Goal: Navigation & Orientation: Find specific page/section

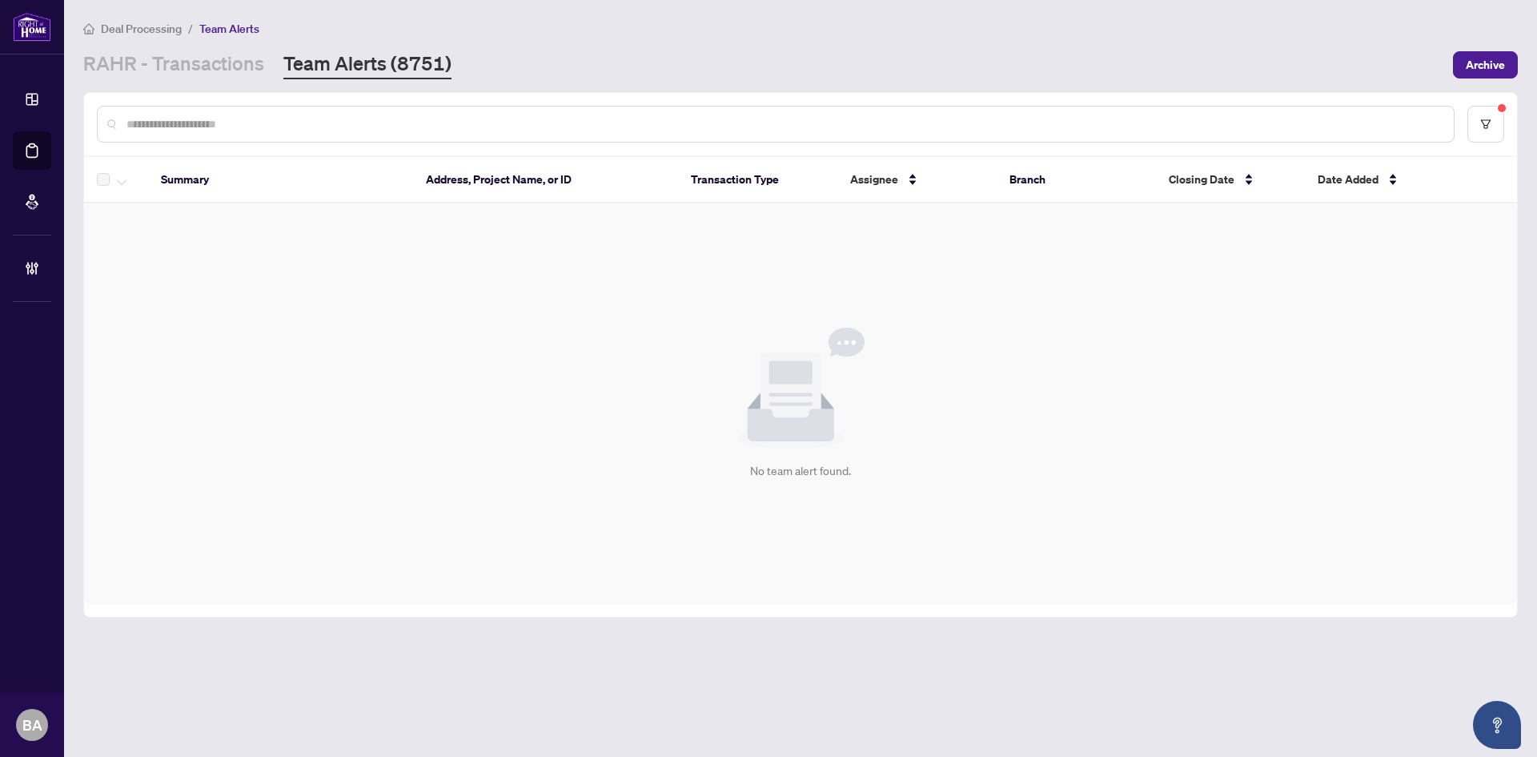
click at [287, 38] on div "Deal Processing / Team Alerts RAHR - Transactions Team Alerts (8751) Archive" at bounding box center [800, 49] width 1435 height 60
click at [301, 62] on link "Team Alerts (8751)" at bounding box center [367, 64] width 168 height 29
click at [190, 54] on link "RAHR - Transactions" at bounding box center [173, 64] width 181 height 29
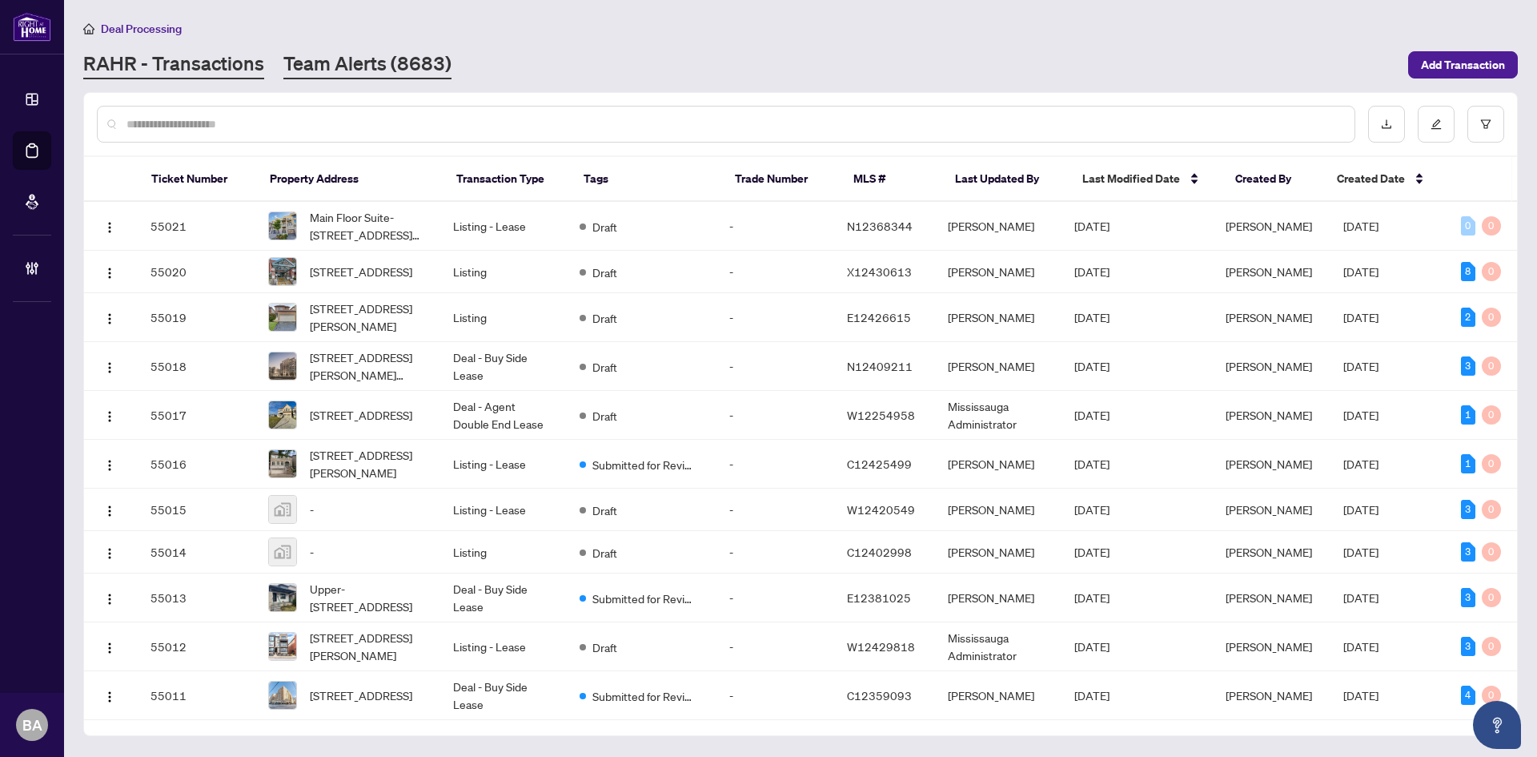
click at [348, 66] on link "Team Alerts (8683)" at bounding box center [367, 64] width 168 height 29
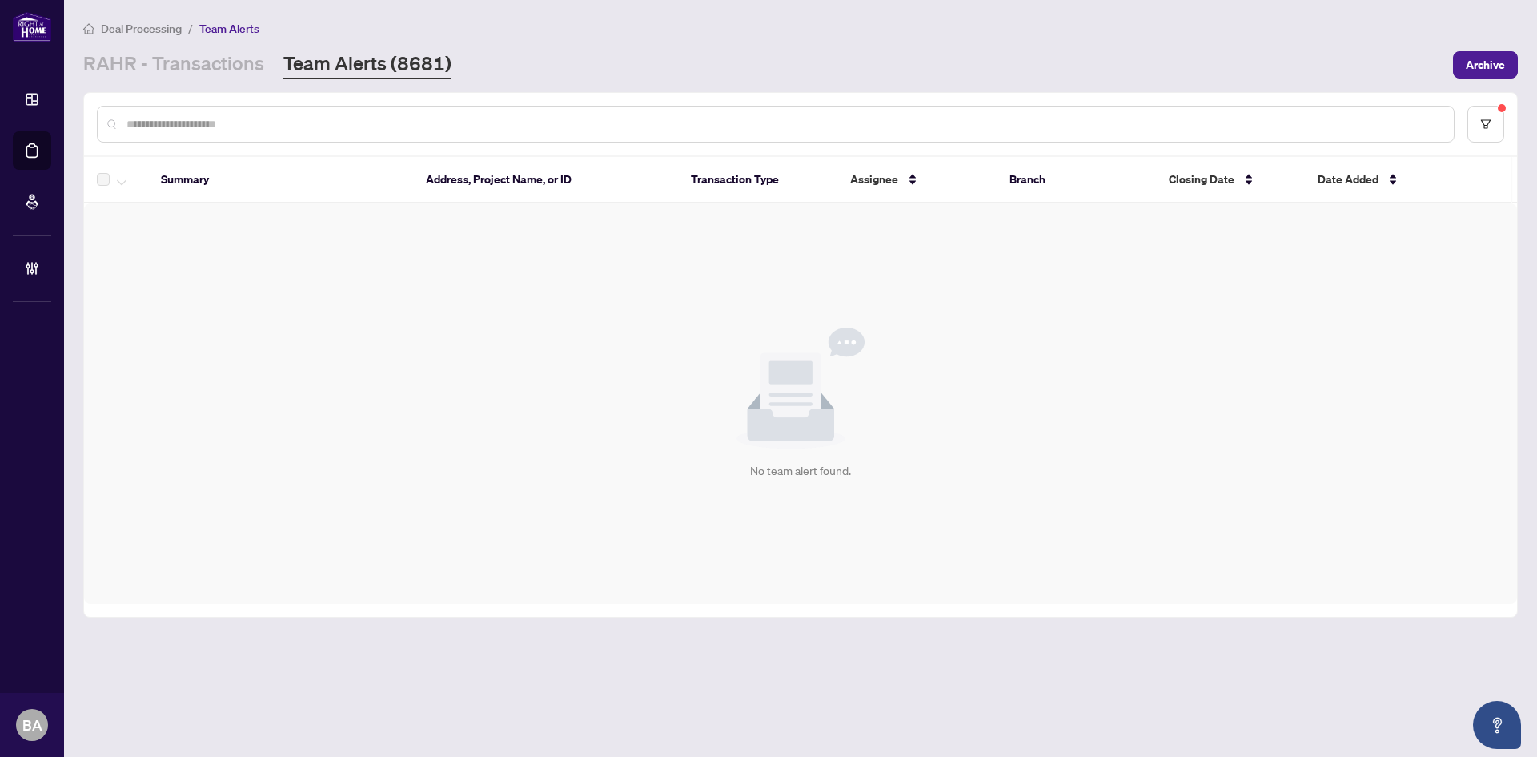
click at [139, 114] on div at bounding box center [776, 124] width 1358 height 37
click at [143, 57] on link "RAHR - Transactions" at bounding box center [173, 64] width 181 height 29
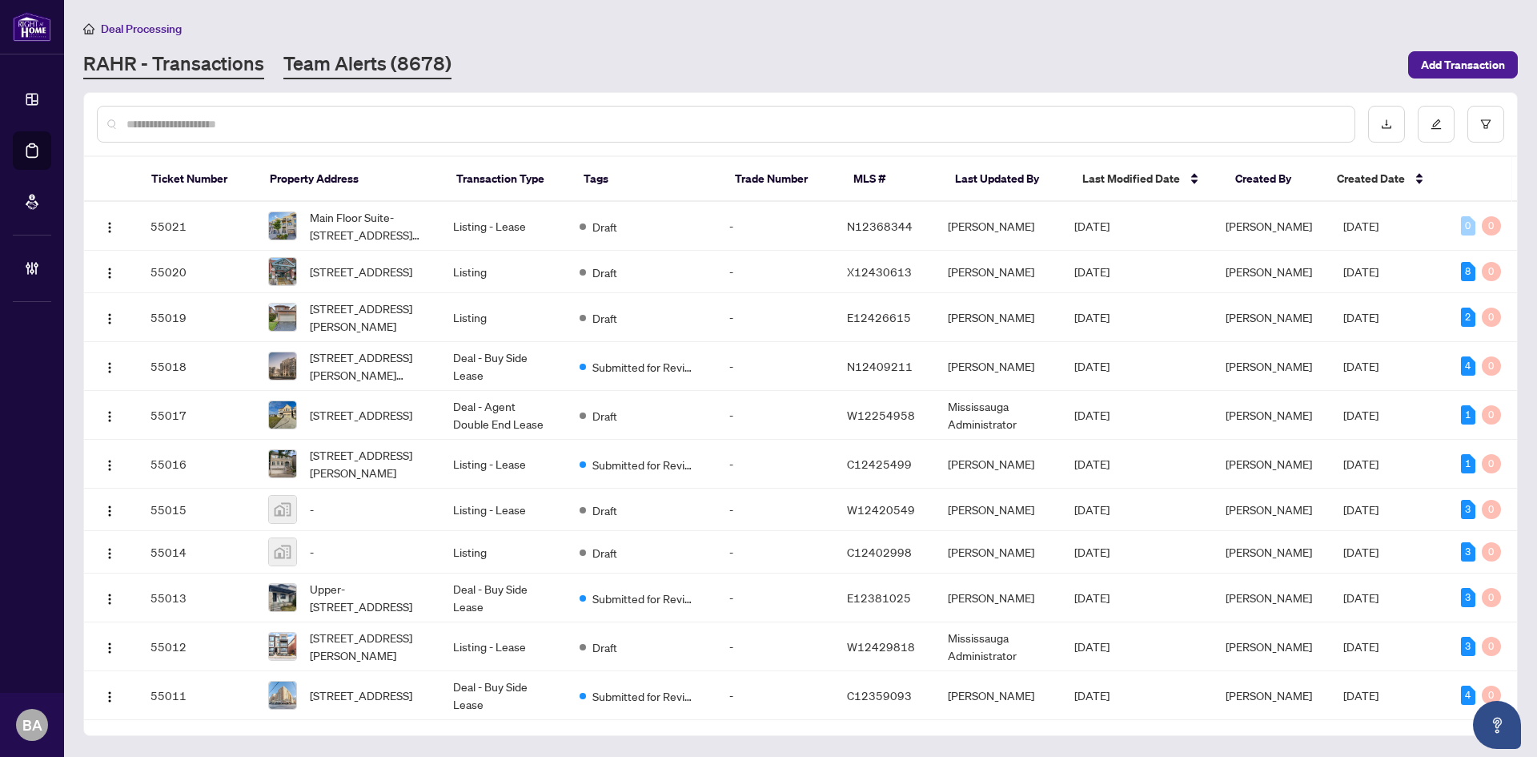
click at [372, 77] on link "Team Alerts (8678)" at bounding box center [367, 64] width 168 height 29
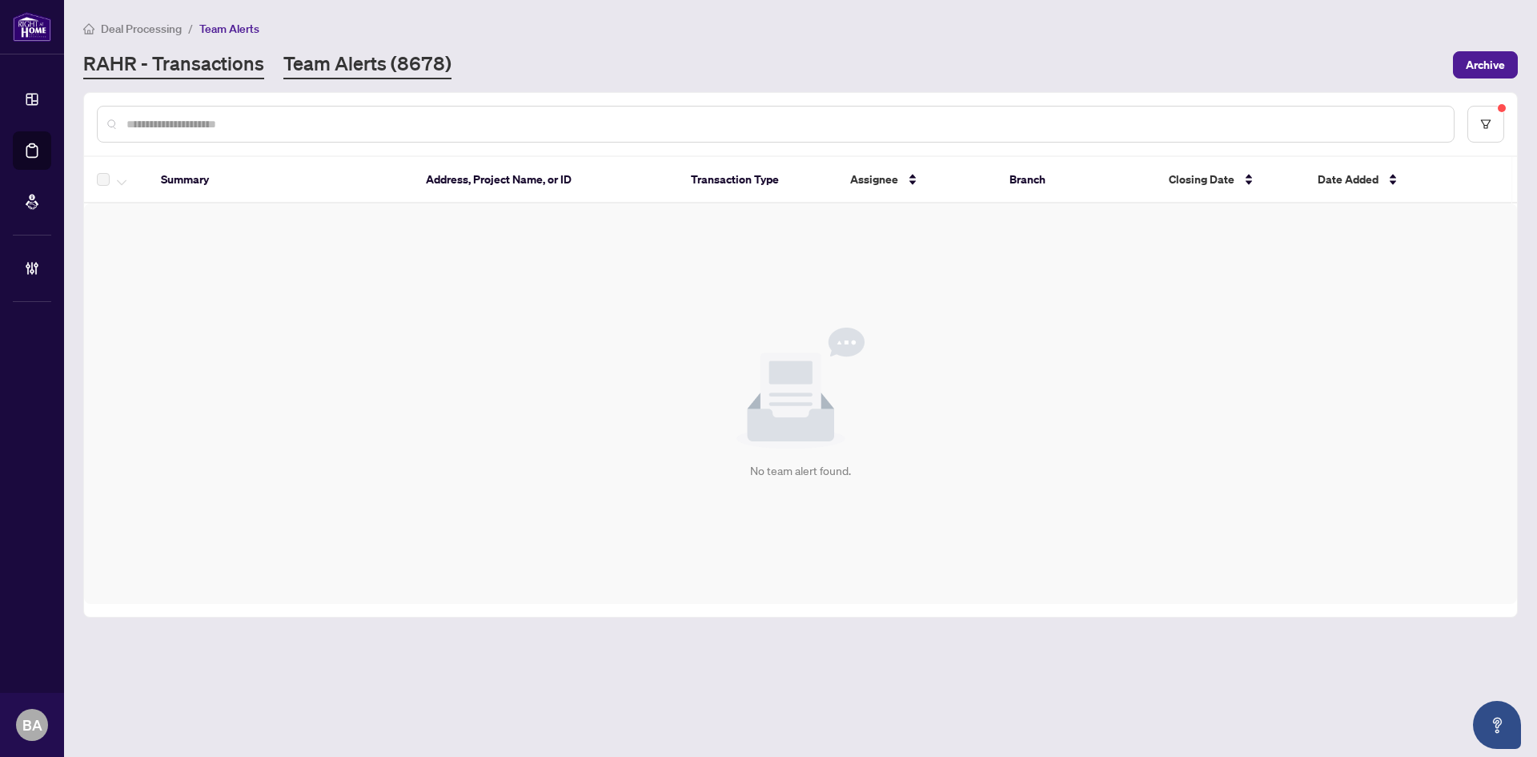
click at [204, 61] on link "RAHR - Transactions" at bounding box center [173, 64] width 181 height 29
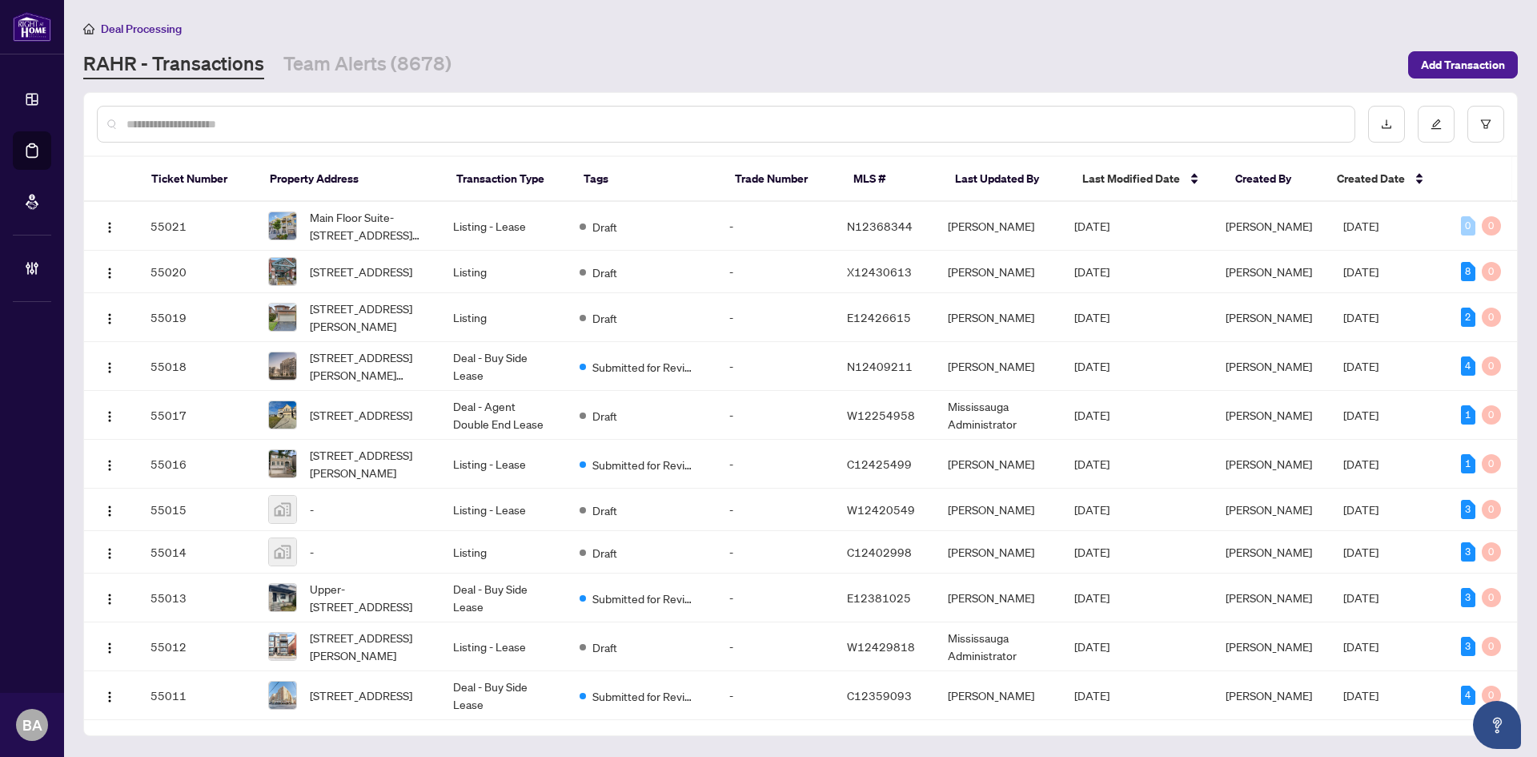
click at [323, 125] on input "text" at bounding box center [735, 124] width 1216 height 18
click at [307, 70] on link "Team Alerts (8678)" at bounding box center [367, 64] width 168 height 29
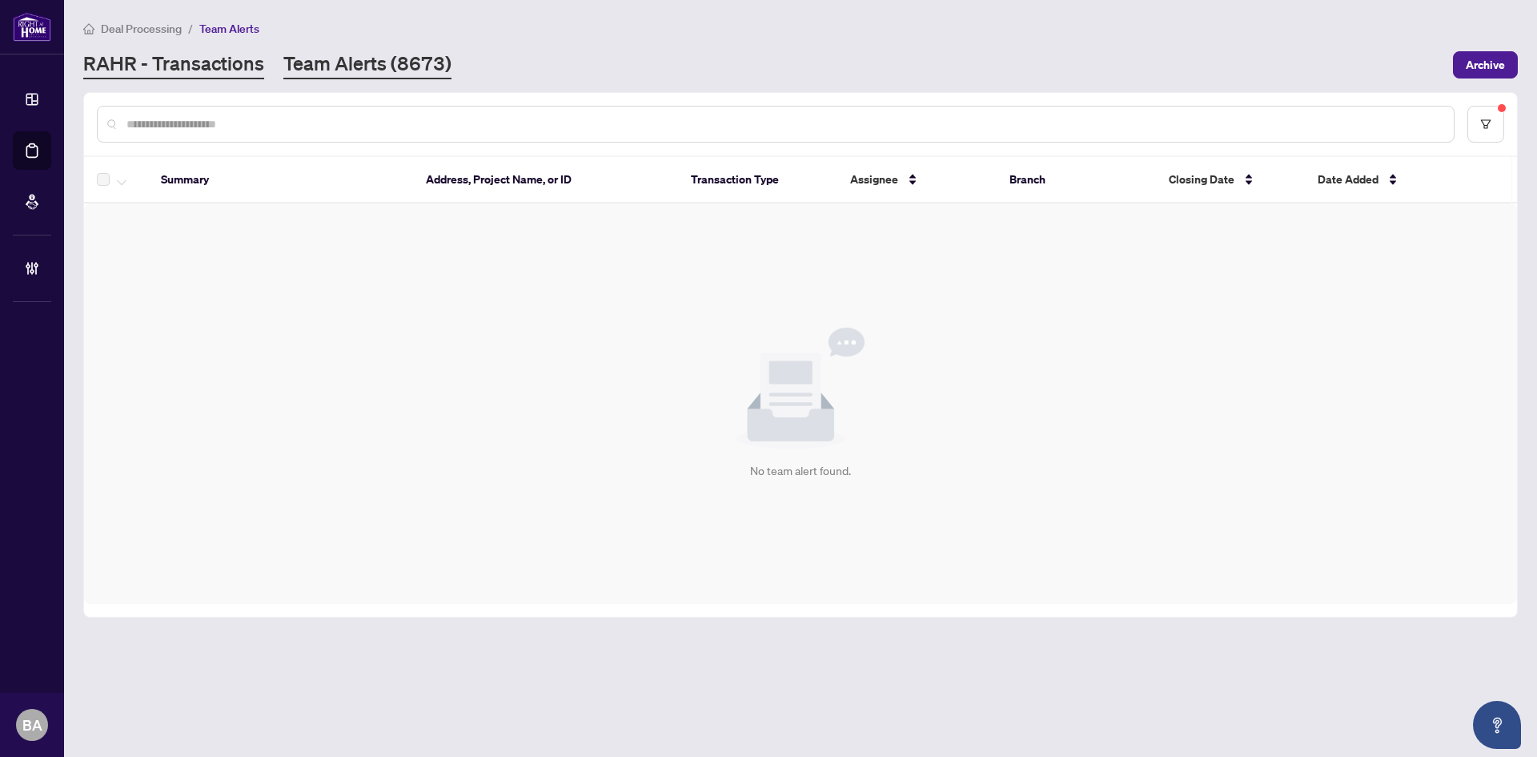
click at [238, 69] on link "RAHR - Transactions" at bounding box center [173, 64] width 181 height 29
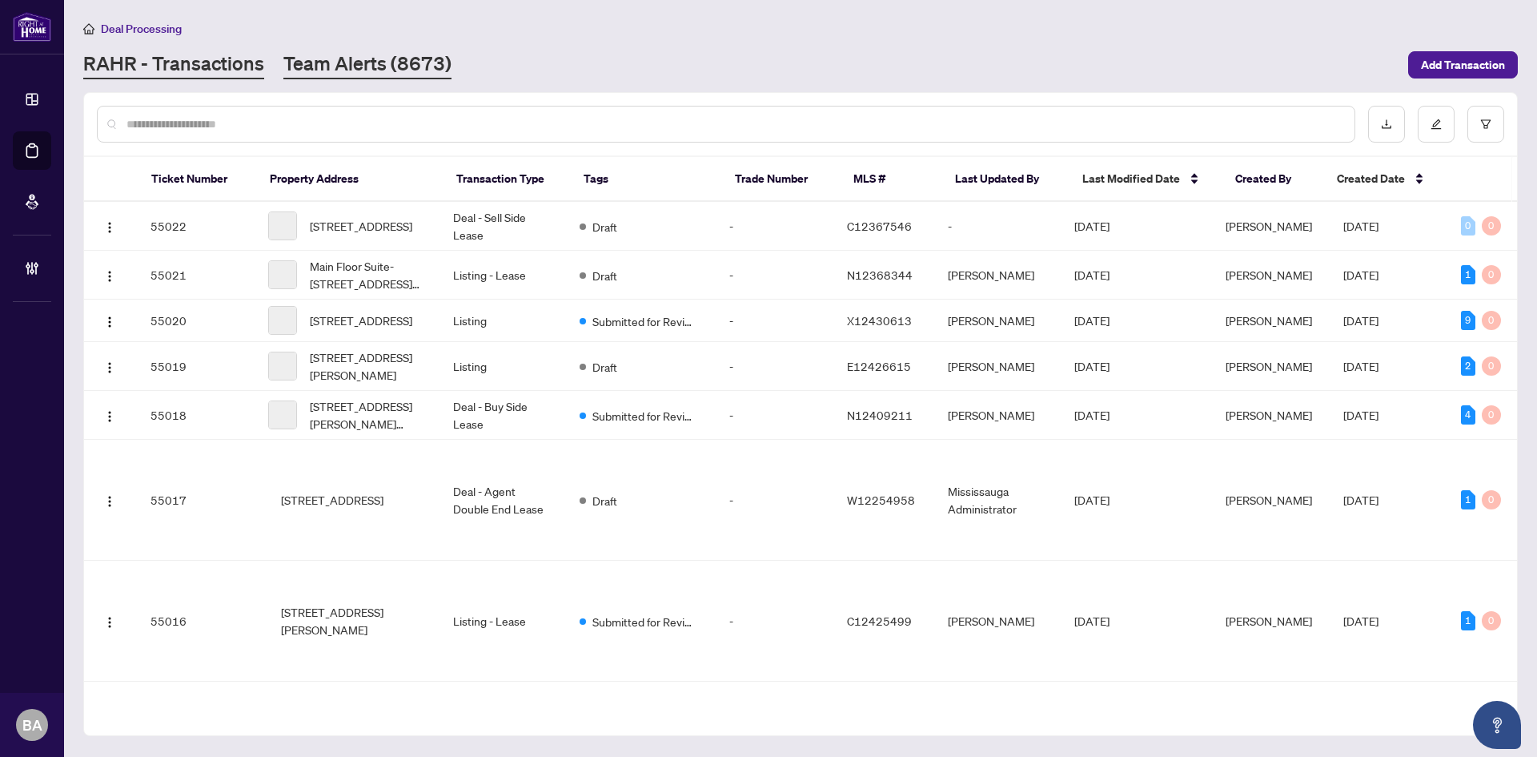
click at [348, 78] on link "Team Alerts (8673)" at bounding box center [367, 64] width 168 height 29
